Goal: Task Accomplishment & Management: Manage account settings

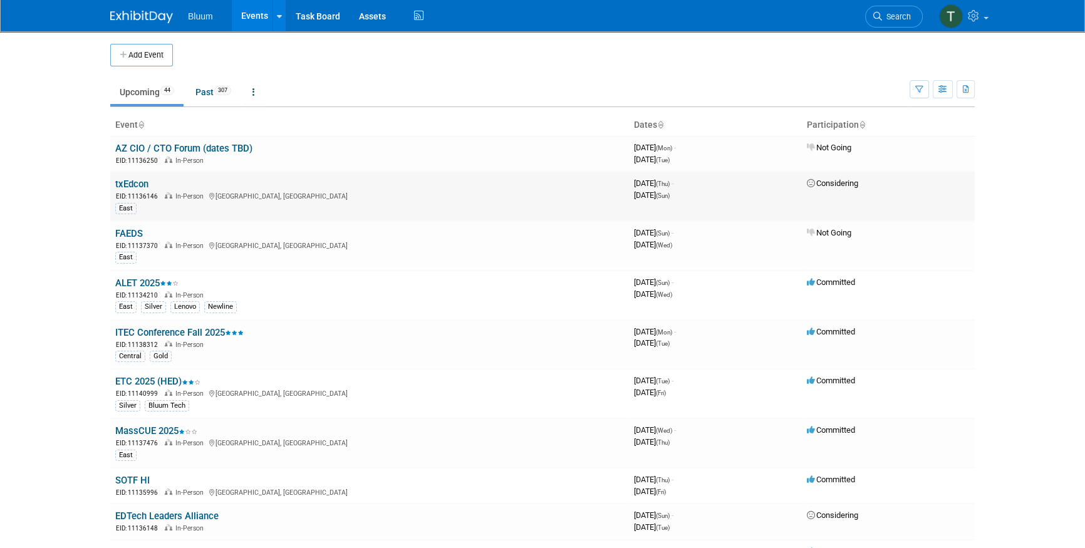
click at [139, 188] on link "txEdcon" at bounding box center [131, 184] width 33 height 11
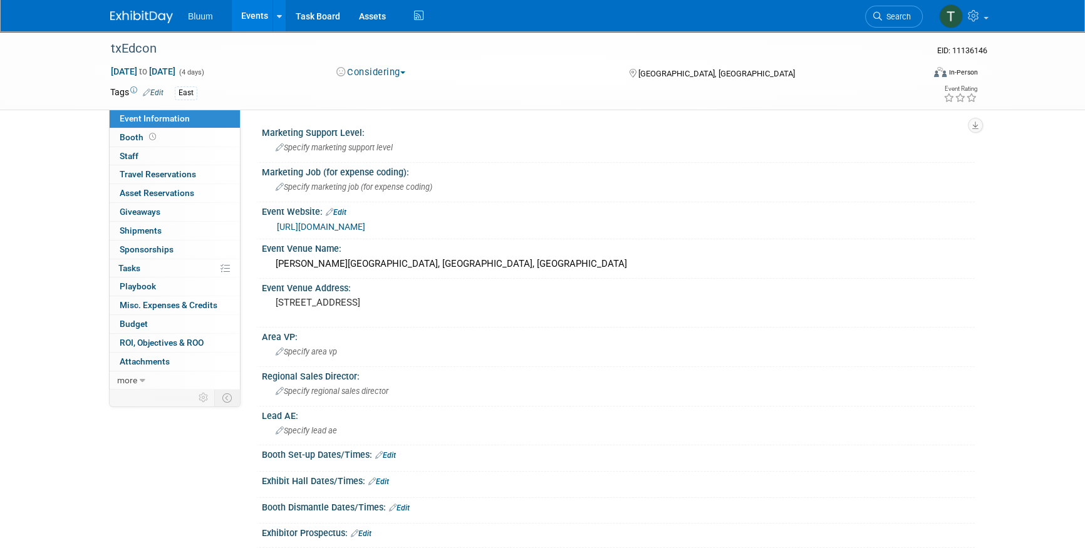
click at [355, 76] on button "Considering" at bounding box center [371, 72] width 78 height 13
click at [391, 90] on link "Committed" at bounding box center [382, 93] width 99 height 18
click at [325, 153] on div "Specify marketing support level" at bounding box center [618, 147] width 694 height 19
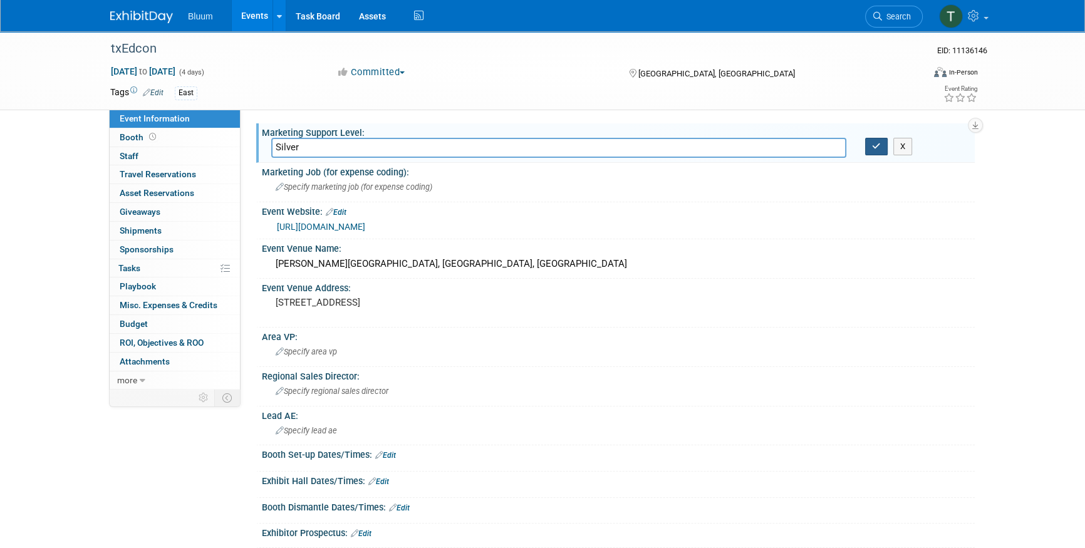
type input "Silver"
click at [875, 147] on icon "button" at bounding box center [876, 146] width 9 height 8
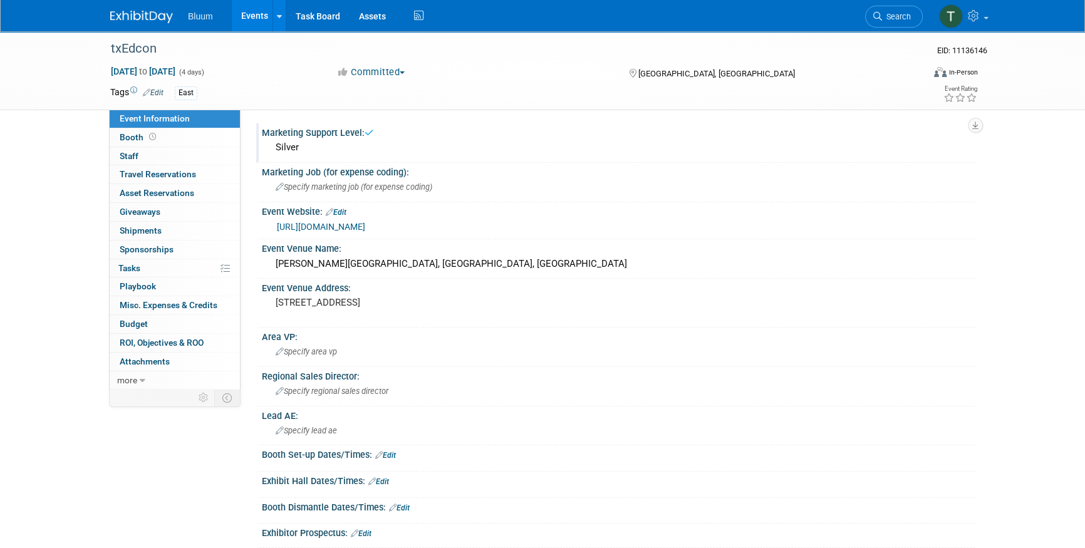
click at [154, 92] on link "Edit" at bounding box center [153, 92] width 21 height 9
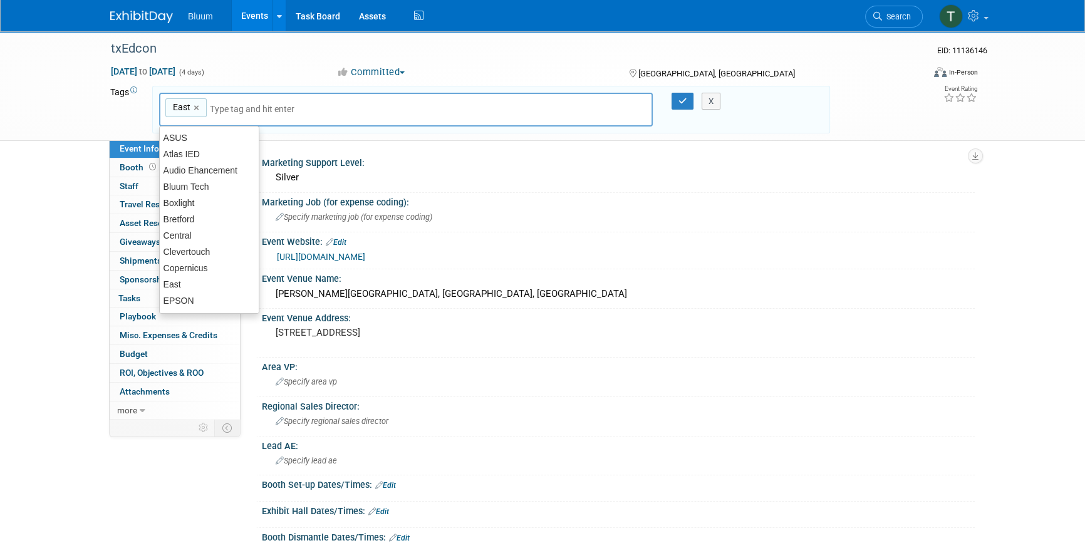
click at [233, 101] on div "East East ×" at bounding box center [406, 110] width 494 height 34
type input "LG"
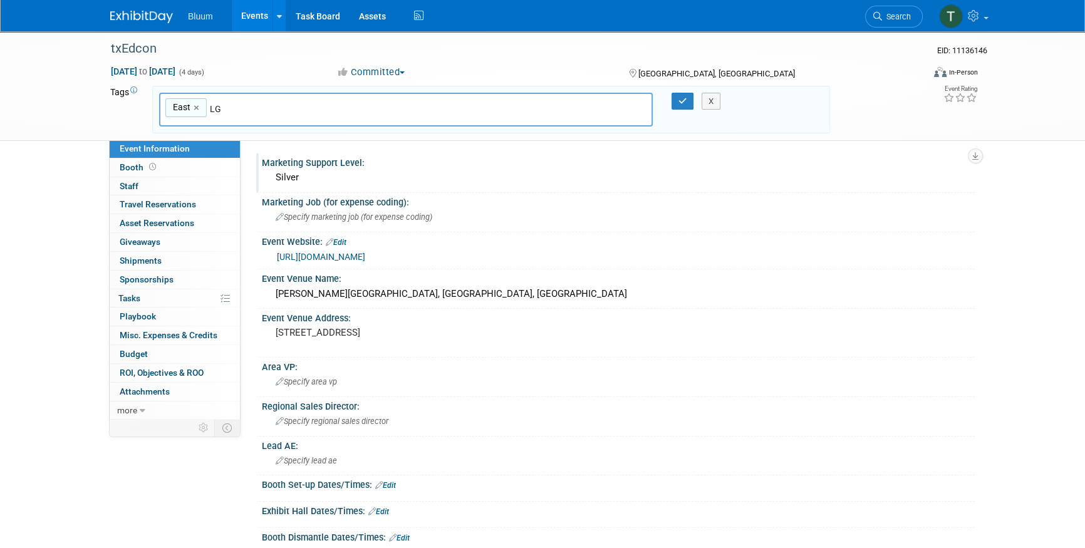
type input "East, LG"
type input "Astra"
type input "East, LG, Astra"
type input "EPSON"
type input "East, LG, Astra, EPSON"
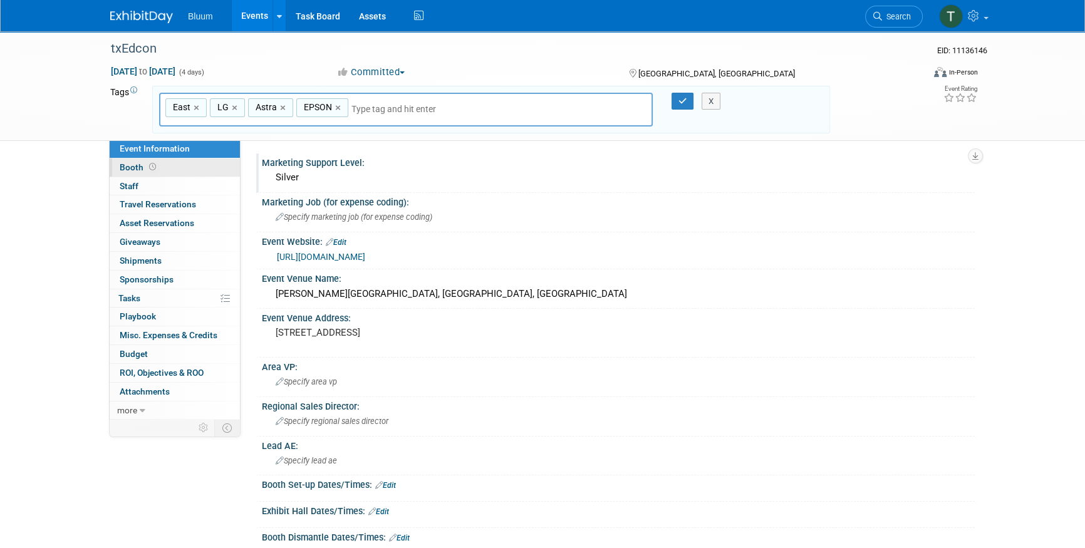
click at [167, 170] on link "Booth" at bounding box center [175, 168] width 130 height 18
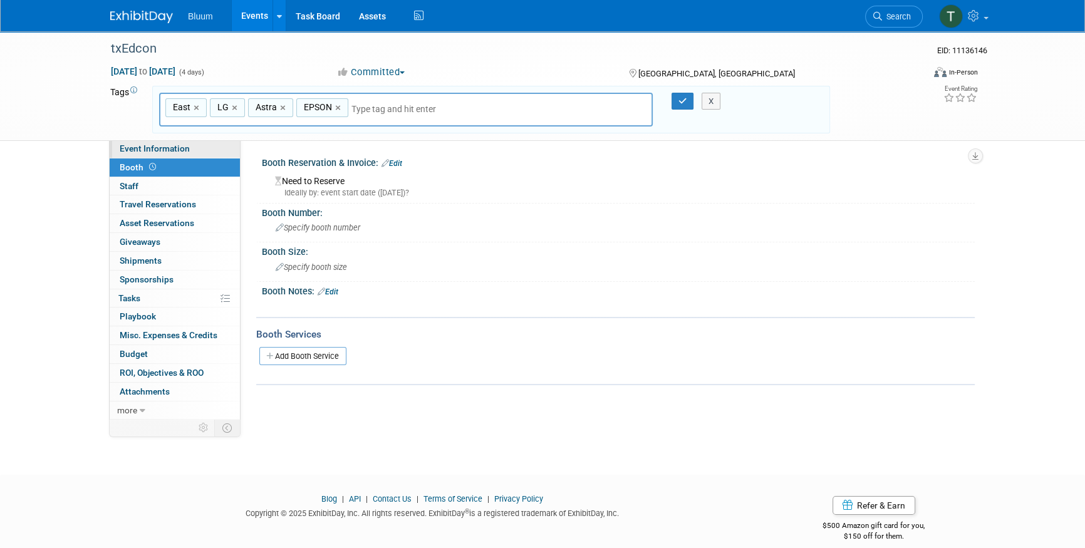
click at [136, 155] on link "Event Information" at bounding box center [175, 149] width 130 height 18
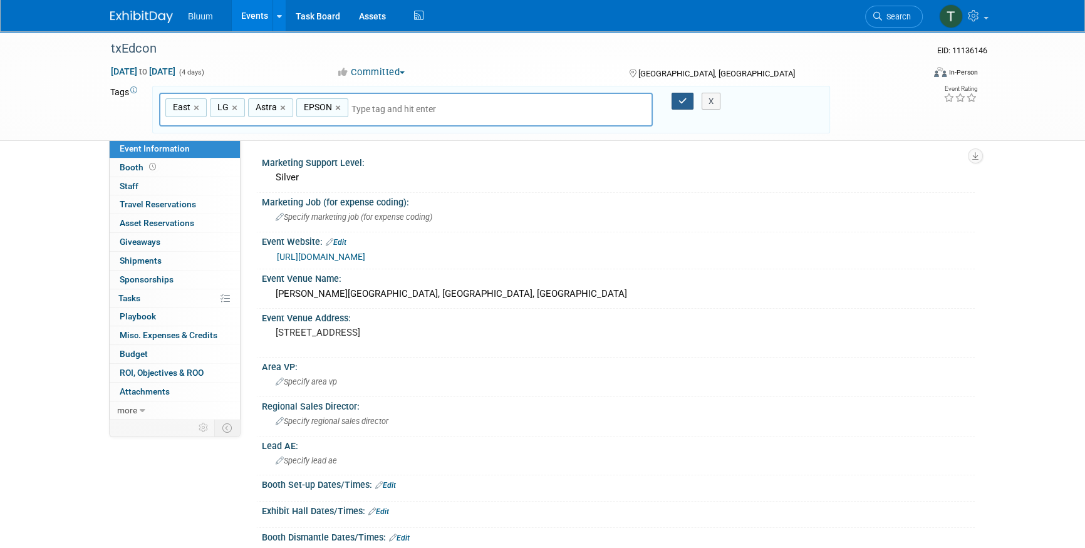
click at [683, 100] on icon "button" at bounding box center [683, 101] width 9 height 8
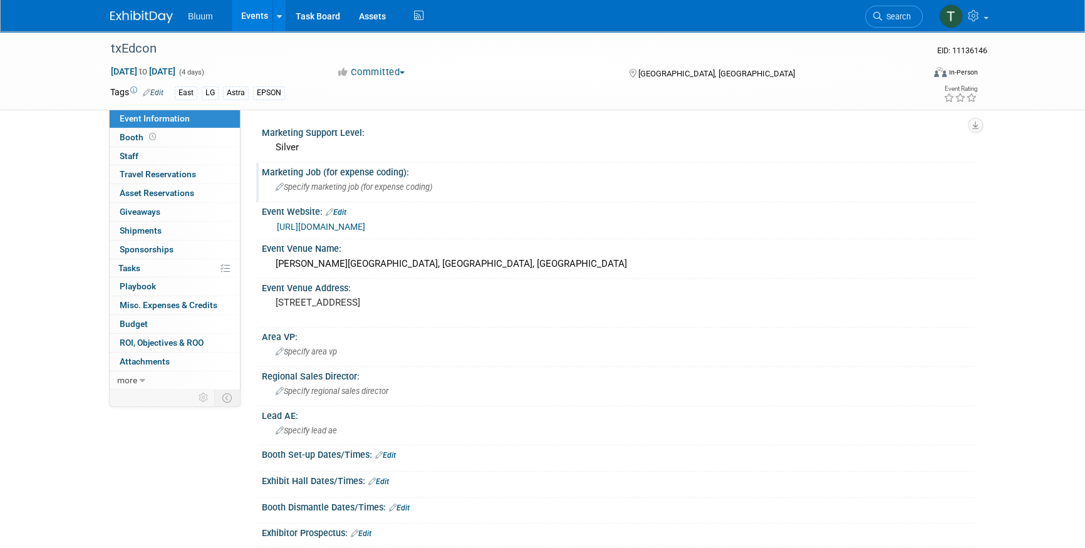
click at [689, 193] on div "Specify marketing job (for expense coding)" at bounding box center [618, 186] width 694 height 19
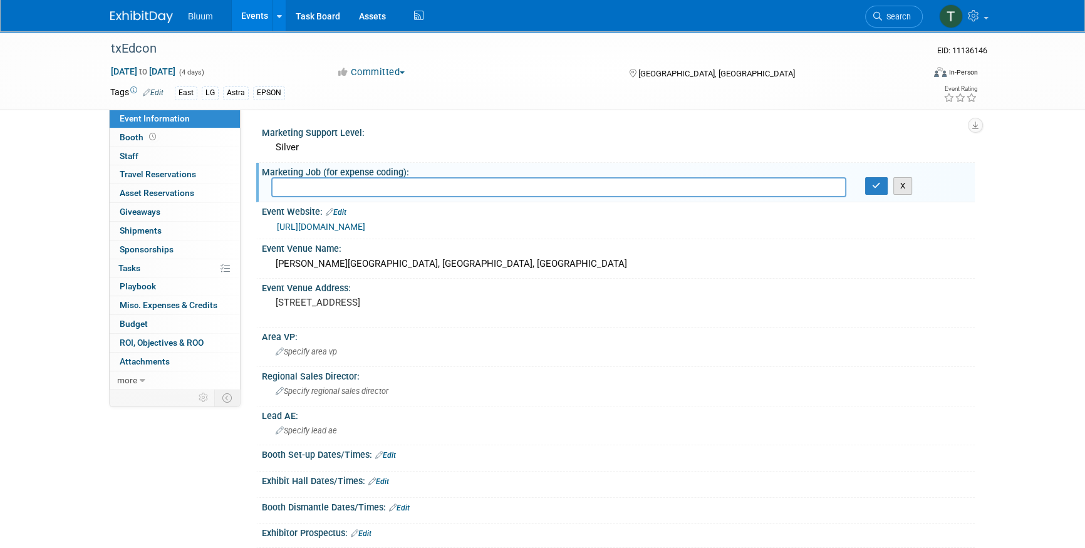
click at [898, 185] on button "X" at bounding box center [902, 186] width 19 height 18
